Goal: Task Accomplishment & Management: Use online tool/utility

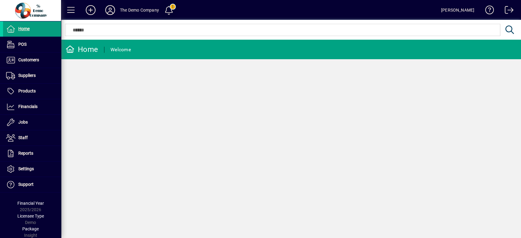
click at [168, 6] on span at bounding box center [168, 10] width 15 height 15
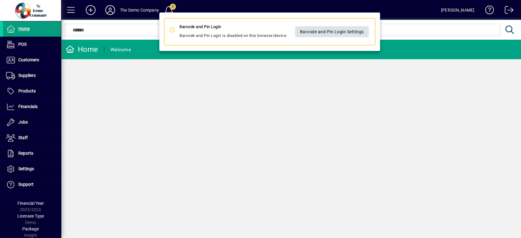
click at [358, 31] on span "Barcode and Pin Login Settings" at bounding box center [332, 32] width 64 height 10
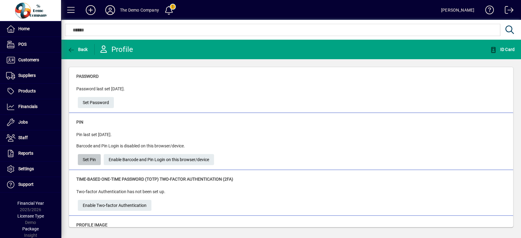
click at [90, 160] on span "Set Pin" at bounding box center [89, 160] width 13 height 10
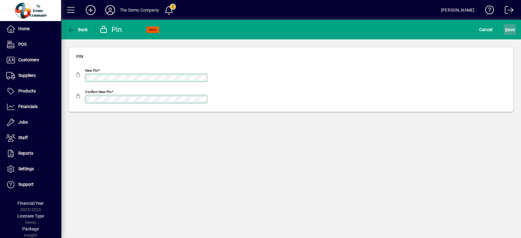
click at [508, 26] on span "S ave" at bounding box center [509, 30] width 9 height 10
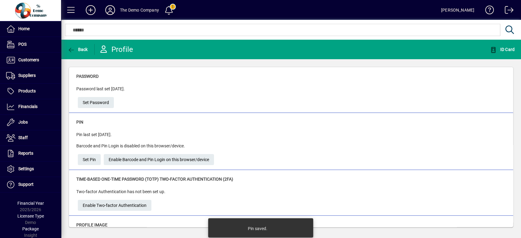
click at [172, 9] on span at bounding box center [168, 10] width 15 height 15
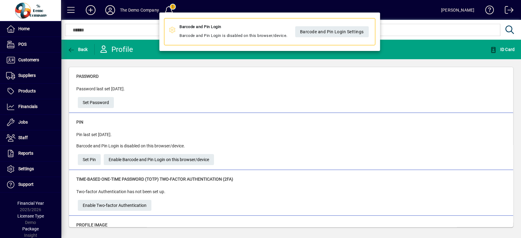
drag, startPoint x: 367, startPoint y: 125, endPoint x: 401, endPoint y: 98, distance: 43.7
click at [388, 109] on div at bounding box center [260, 119] width 521 height 238
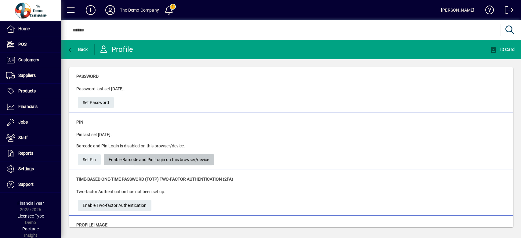
click at [135, 159] on span "Enable Barcode and Pin Login on this browser/device" at bounding box center [159, 160] width 100 height 10
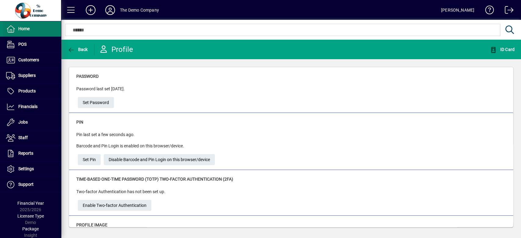
click at [38, 29] on span at bounding box center [32, 29] width 58 height 15
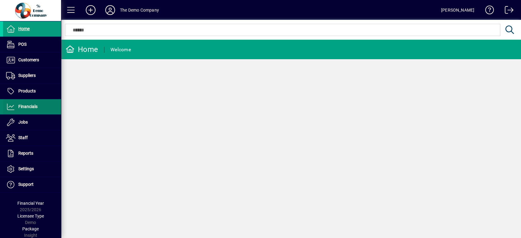
click at [27, 107] on span "Financials" at bounding box center [27, 106] width 19 height 5
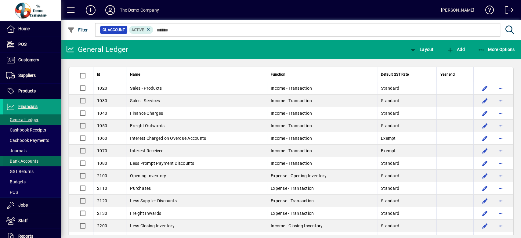
click at [24, 159] on span "Bank Accounts" at bounding box center [22, 161] width 32 height 5
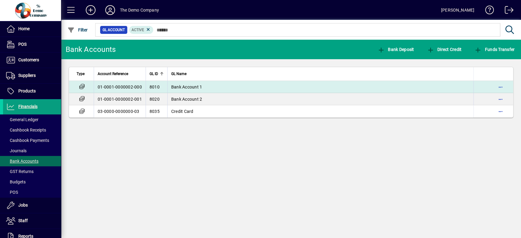
click at [260, 84] on td "Bank Account 1" at bounding box center [320, 87] width 306 height 12
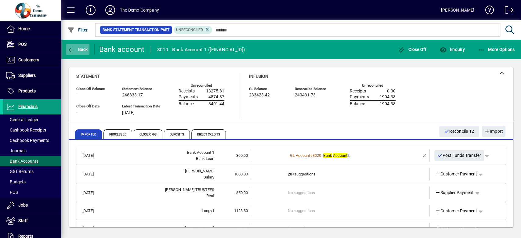
click at [79, 47] on span "Back" at bounding box center [77, 49] width 20 height 5
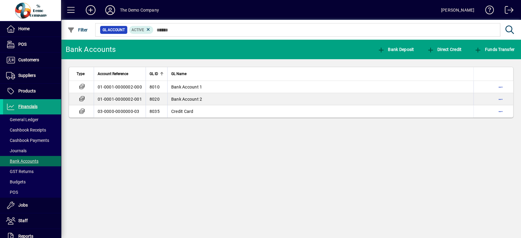
drag, startPoint x: 520, startPoint y: 0, endPoint x: 233, endPoint y: 199, distance: 349.1
click at [233, 199] on div "Bank Accounts Bank Deposit Direct Credit Funds Transfer Type Account Reference …" at bounding box center [291, 139] width 460 height 198
click at [270, 185] on div "Bank Accounts Bank Deposit Direct Credit Funds Transfer Type Account Reference …" at bounding box center [291, 139] width 460 height 198
click at [383, 146] on div "Bank Accounts Bank Deposit Direct Credit Funds Transfer Type Account Reference …" at bounding box center [291, 139] width 460 height 198
click at [27, 104] on span "Financials" at bounding box center [27, 106] width 19 height 5
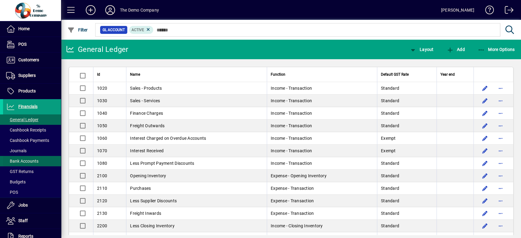
click at [26, 159] on span "Bank Accounts" at bounding box center [22, 161] width 32 height 5
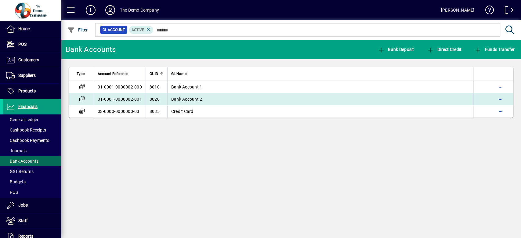
click at [231, 99] on td "Bank Account 2" at bounding box center [320, 99] width 306 height 12
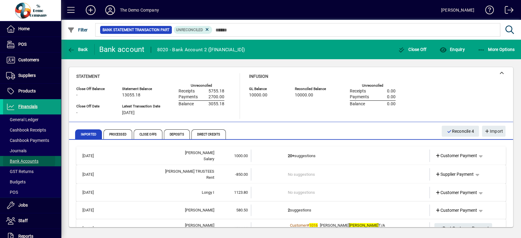
click at [21, 160] on span "Bank Accounts" at bounding box center [22, 161] width 32 height 5
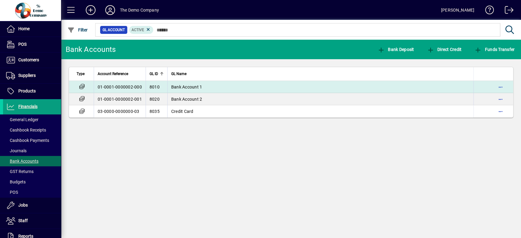
click at [219, 87] on td "Bank Account 1" at bounding box center [320, 87] width 306 height 12
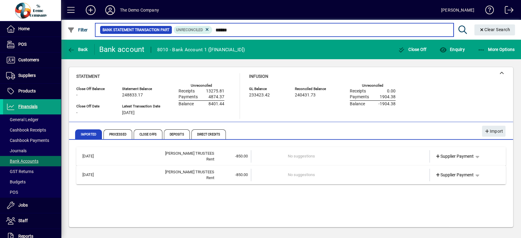
type input "******"
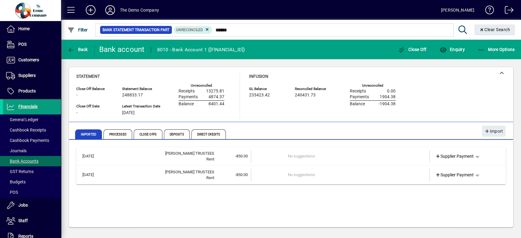
click at [239, 154] on span "-850.00" at bounding box center [241, 156] width 13 height 5
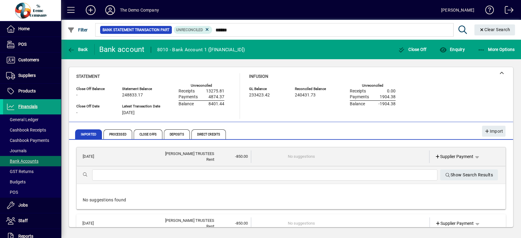
click at [229, 175] on input "text" at bounding box center [264, 175] width 335 height 7
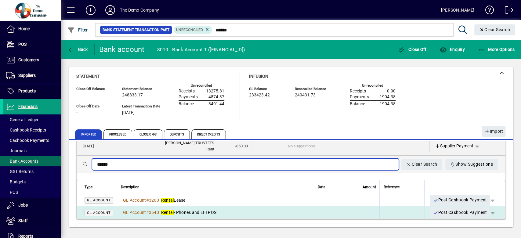
scroll to position [30, 0]
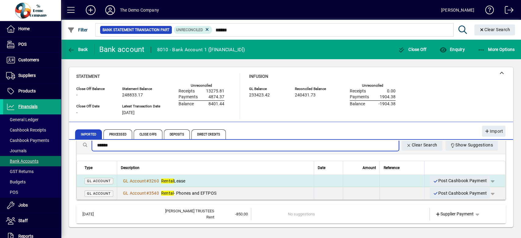
type input "******"
click at [190, 179] on div "GL Account # 3260 Rental Lease" at bounding box center [215, 181] width 189 height 6
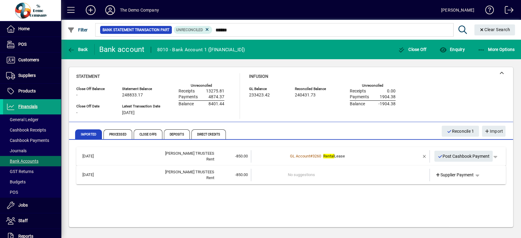
scroll to position [0, 0]
click at [464, 154] on span "Post Cashbook Payment" at bounding box center [463, 156] width 52 height 10
click at [452, 155] on span "Post Cashbook Payment" at bounding box center [463, 156] width 52 height 10
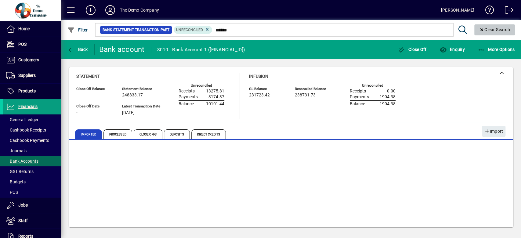
click at [490, 27] on span "Clear Search" at bounding box center [494, 29] width 31 height 5
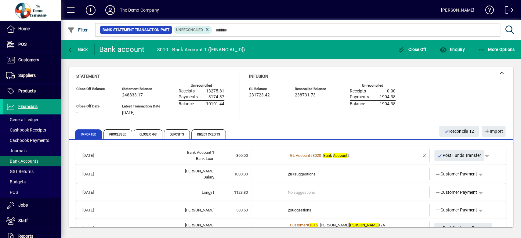
click at [258, 155] on td at bounding box center [269, 155] width 37 height 13
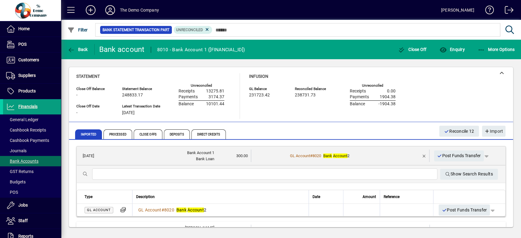
click at [156, 175] on input "text" at bounding box center [264, 174] width 335 height 7
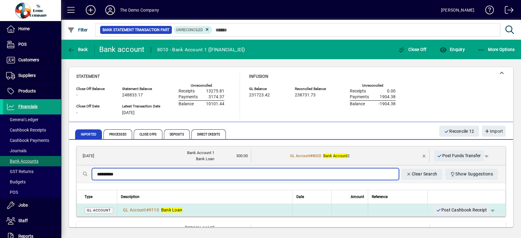
type input "*********"
click at [203, 209] on div "GL Account # 9110 Bank Loan" at bounding box center [205, 210] width 168 height 6
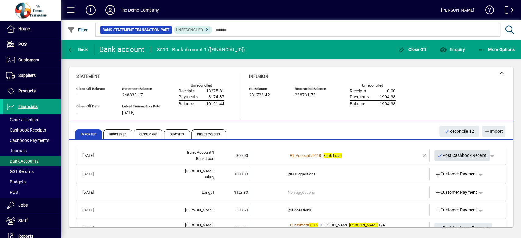
click at [450, 154] on span "Post Cashbook Receipt" at bounding box center [461, 155] width 49 height 10
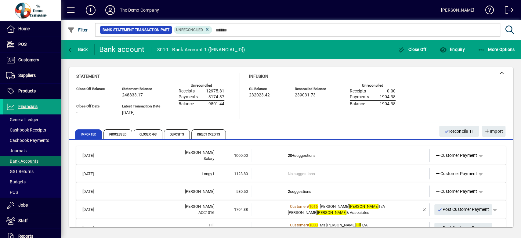
click at [259, 171] on td at bounding box center [269, 174] width 37 height 12
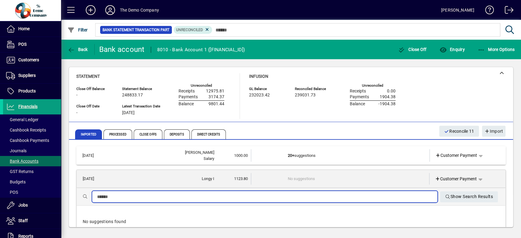
click at [246, 197] on input "text" at bounding box center [264, 196] width 335 height 7
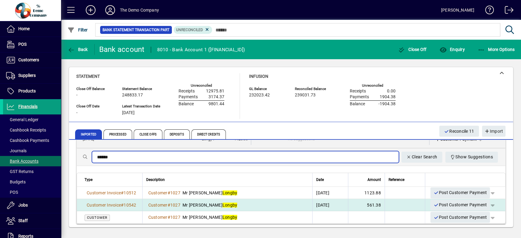
scroll to position [40, 0]
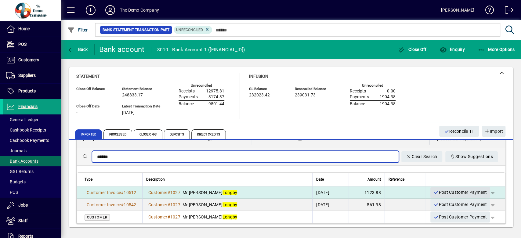
type input "******"
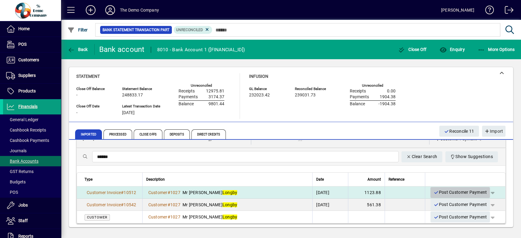
click at [441, 189] on span "Post Customer Payment" at bounding box center [459, 192] width 53 height 10
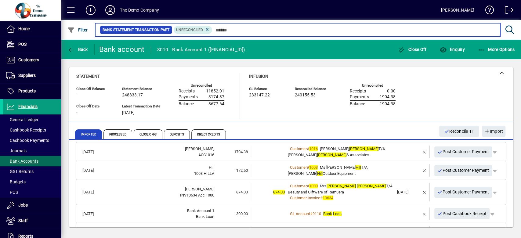
click at [217, 29] on input "text" at bounding box center [353, 30] width 283 height 9
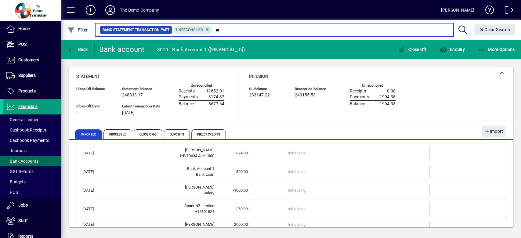
scroll to position [16, 0]
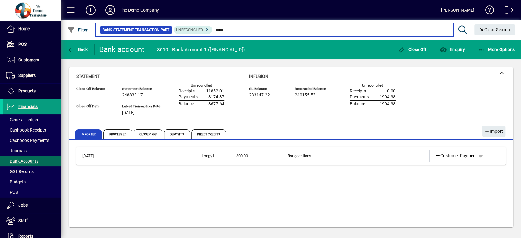
type input "****"
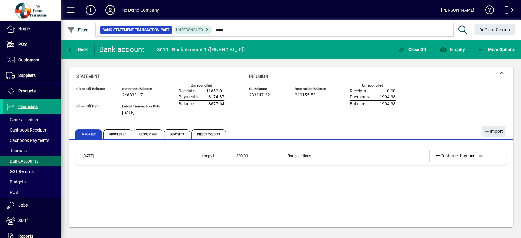
click at [247, 152] on td "300.00" at bounding box center [232, 156] width 37 height 12
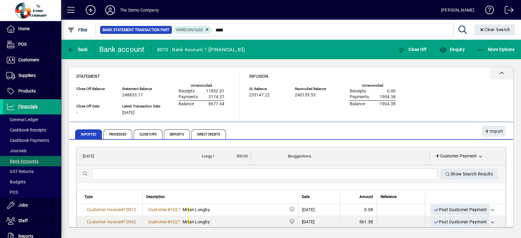
click at [505, 70] on div at bounding box center [501, 73] width 23 height 12
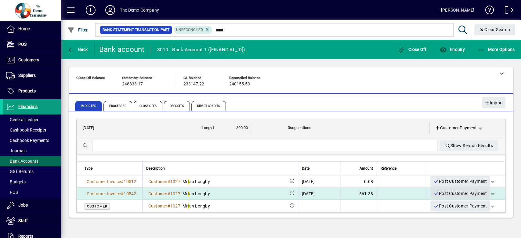
click at [449, 192] on span "Post Customer Payment" at bounding box center [459, 194] width 53 height 10
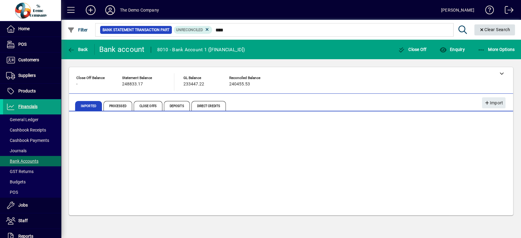
click at [486, 29] on span "Clear Search" at bounding box center [494, 29] width 31 height 5
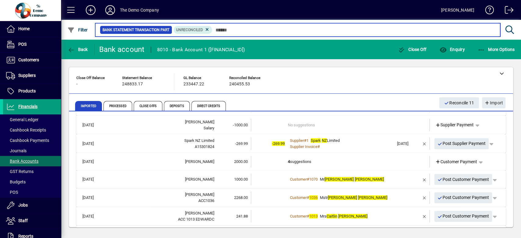
scroll to position [119, 0]
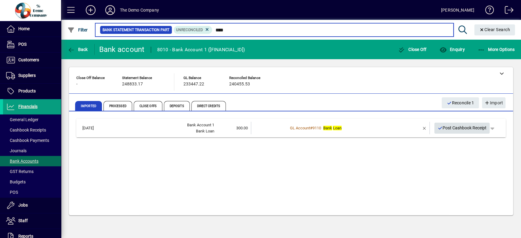
type input "****"
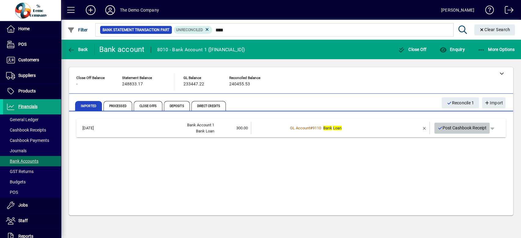
click at [465, 125] on span "Post Cashbook Receipt" at bounding box center [461, 128] width 49 height 10
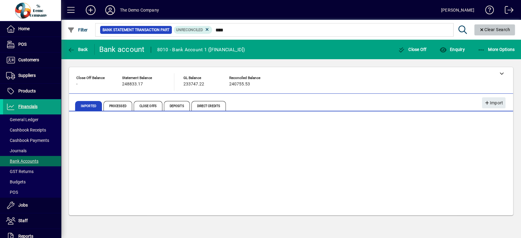
click at [497, 28] on span "Clear Search" at bounding box center [494, 29] width 31 height 5
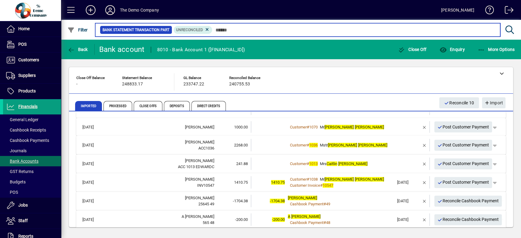
scroll to position [153, 0]
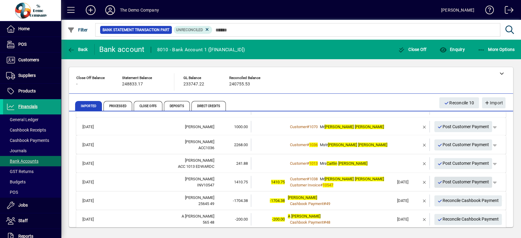
click at [454, 179] on span "Post Customer Payment" at bounding box center [463, 182] width 52 height 10
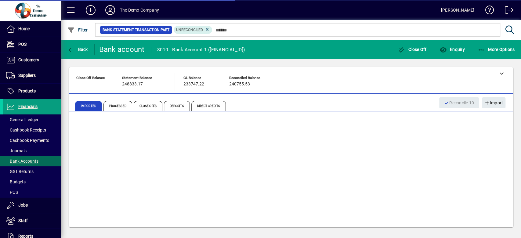
scroll to position [141, 0]
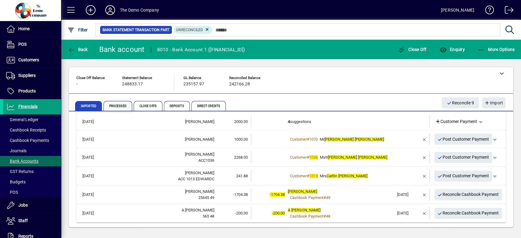
click at [119, 104] on span "Processed" at bounding box center [117, 106] width 29 height 10
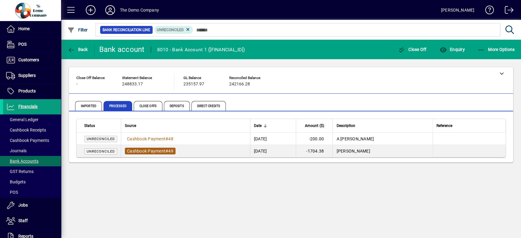
click at [156, 149] on span "Cashbook Payment" at bounding box center [146, 151] width 38 height 5
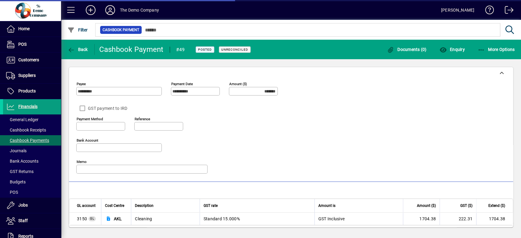
type input "**********"
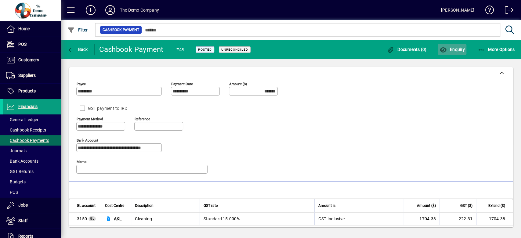
click at [443, 47] on icon "button" at bounding box center [443, 50] width 8 height 6
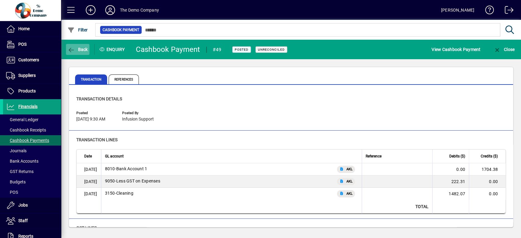
click at [73, 48] on icon "button" at bounding box center [71, 50] width 8 height 6
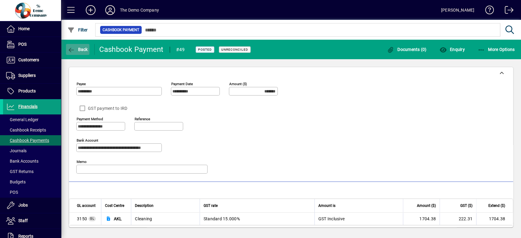
click at [75, 47] on button "Back" at bounding box center [77, 49] width 23 height 11
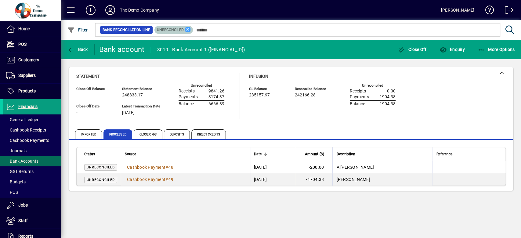
click at [187, 29] on icon at bounding box center [187, 29] width 5 height 5
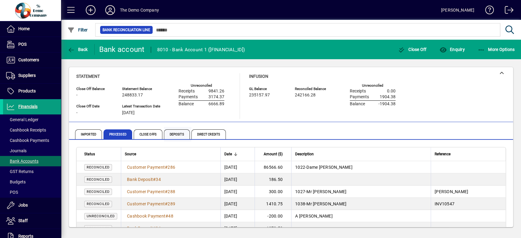
click at [175, 132] on span "Deposits" at bounding box center [177, 134] width 26 height 10
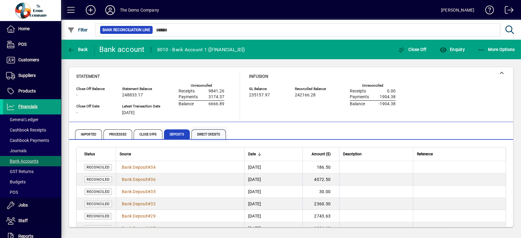
click at [202, 134] on span "Direct Credits" at bounding box center [208, 134] width 34 height 10
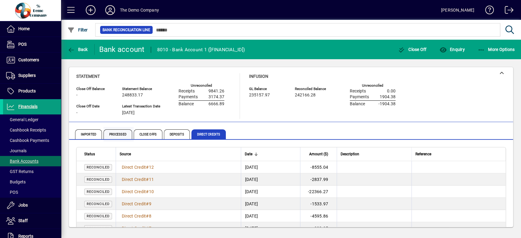
click at [115, 133] on span "Processed" at bounding box center [117, 134] width 29 height 10
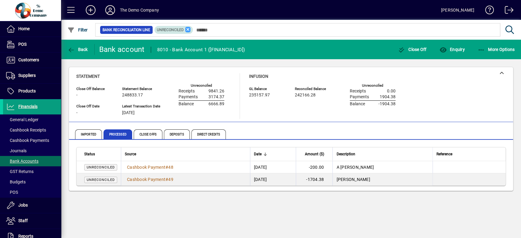
click at [187, 29] on icon at bounding box center [187, 29] width 5 height 5
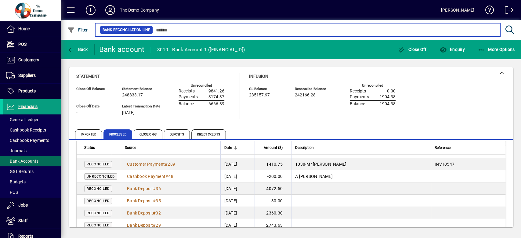
scroll to position [40, 0]
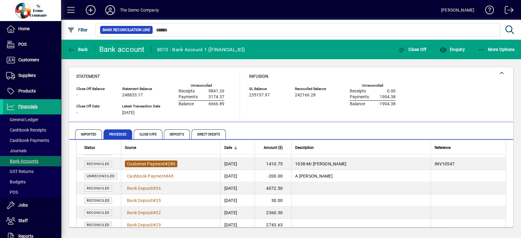
click at [155, 161] on span "Customer Payment # 289" at bounding box center [151, 164] width 52 height 7
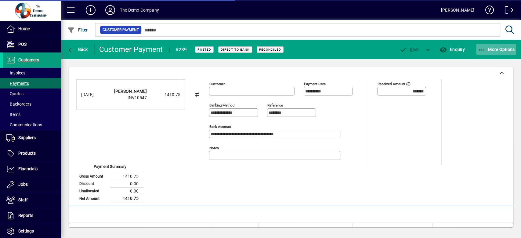
type input "**********"
click at [501, 47] on span "More Options" at bounding box center [496, 49] width 37 height 5
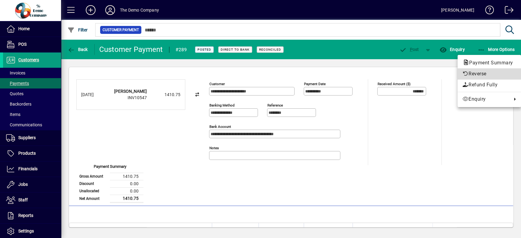
click at [479, 72] on span "Reverse" at bounding box center [489, 73] width 54 height 7
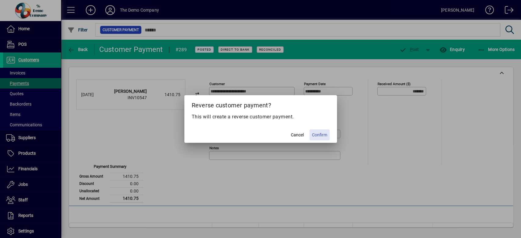
click at [320, 133] on span "Confirm" at bounding box center [319, 135] width 15 height 6
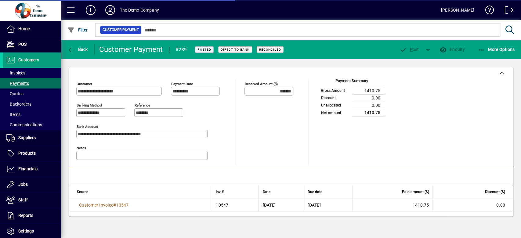
type input "********"
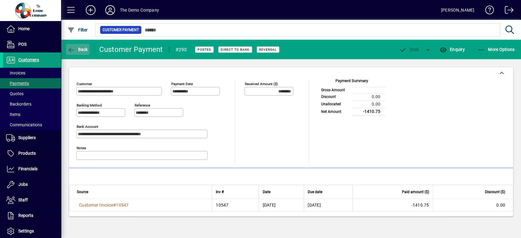
click at [78, 49] on span "Back" at bounding box center [77, 49] width 20 height 5
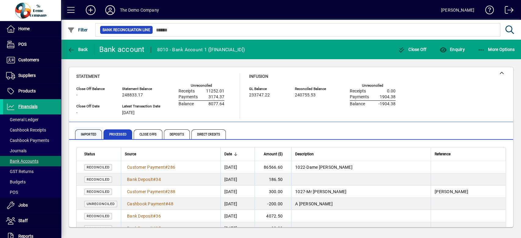
click at [89, 132] on span "Imported" at bounding box center [88, 134] width 27 height 10
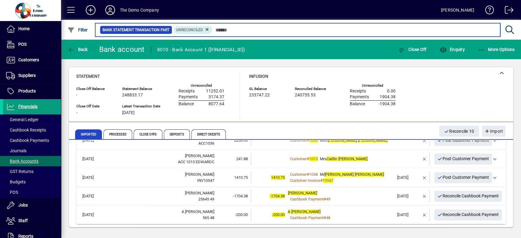
scroll to position [188, 0]
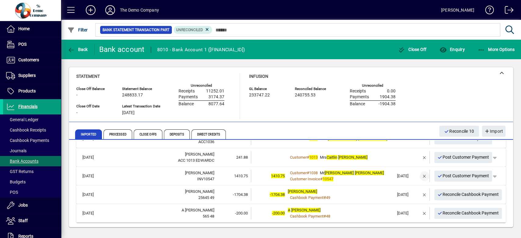
click at [417, 176] on span "button" at bounding box center [424, 176] width 15 height 15
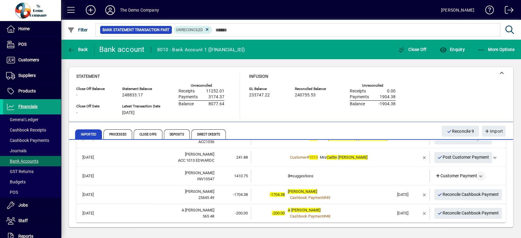
click at [476, 176] on span "button" at bounding box center [480, 176] width 15 height 15
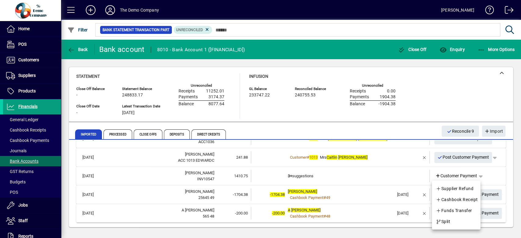
click at [449, 175] on div at bounding box center [260, 119] width 521 height 238
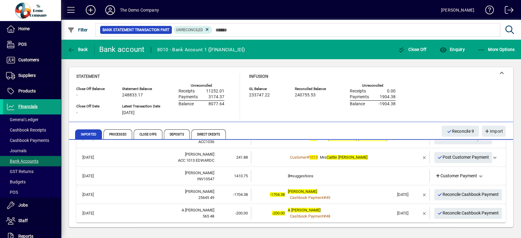
click at [449, 175] on span "Customer Payment" at bounding box center [456, 176] width 42 height 6
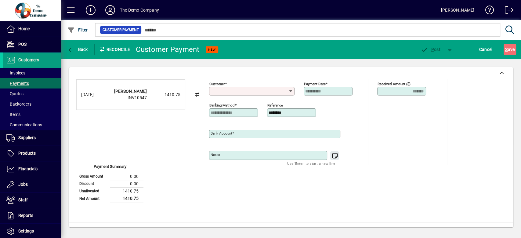
type input "**********"
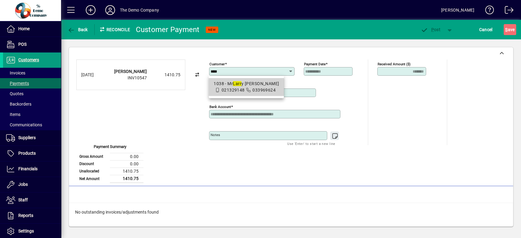
click at [263, 84] on div "1038 - [PERSON_NAME]" at bounding box center [246, 84] width 65 height 6
type input "**********"
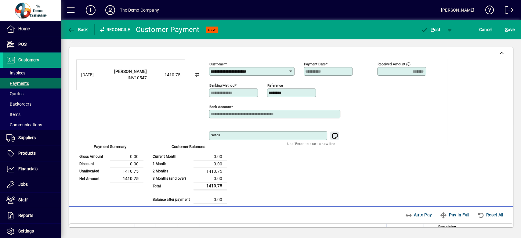
drag, startPoint x: 124, startPoint y: 170, endPoint x: 136, endPoint y: 168, distance: 11.7
click at [136, 168] on td "1410.75" at bounding box center [127, 171] width 34 height 7
click at [430, 29] on span "P ost" at bounding box center [431, 29] width 20 height 5
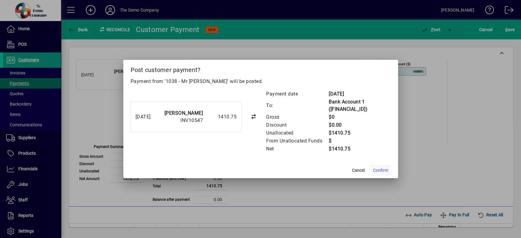
click at [374, 165] on span at bounding box center [380, 170] width 20 height 15
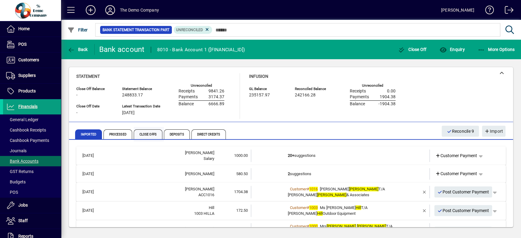
click at [146, 132] on span "Close Offs" at bounding box center [148, 134] width 29 height 10
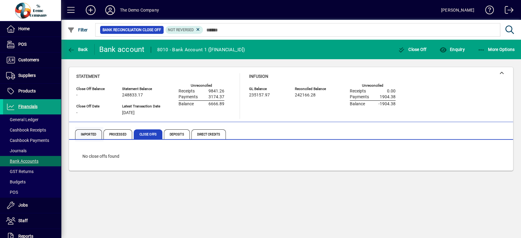
click at [91, 132] on span "Imported" at bounding box center [88, 134] width 27 height 10
